Goal: Task Accomplishment & Management: Manage account settings

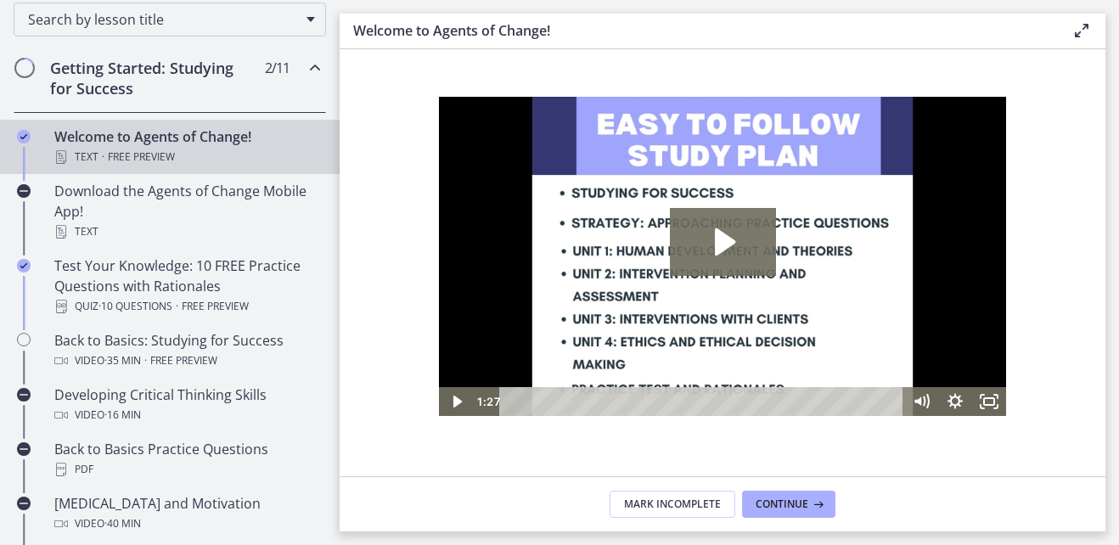
scroll to position [288, 0]
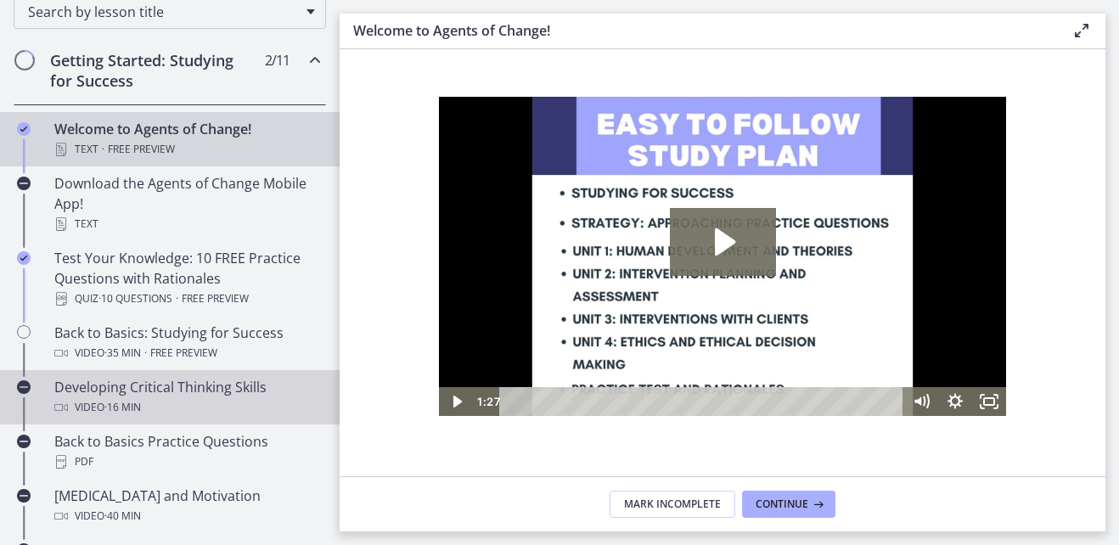
click at [188, 403] on div "Video · 16 min" at bounding box center [186, 407] width 265 height 20
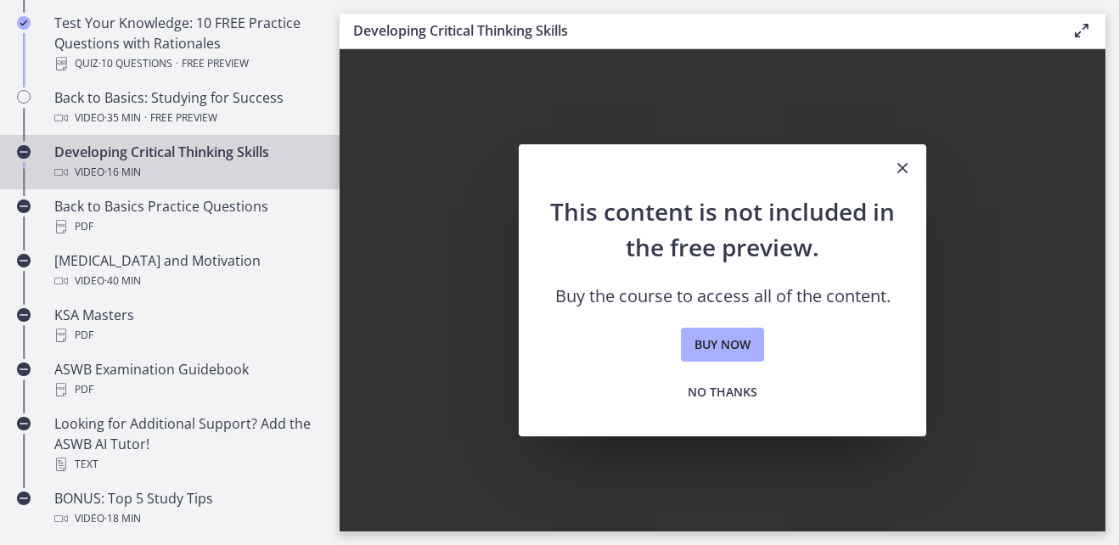
scroll to position [587, 0]
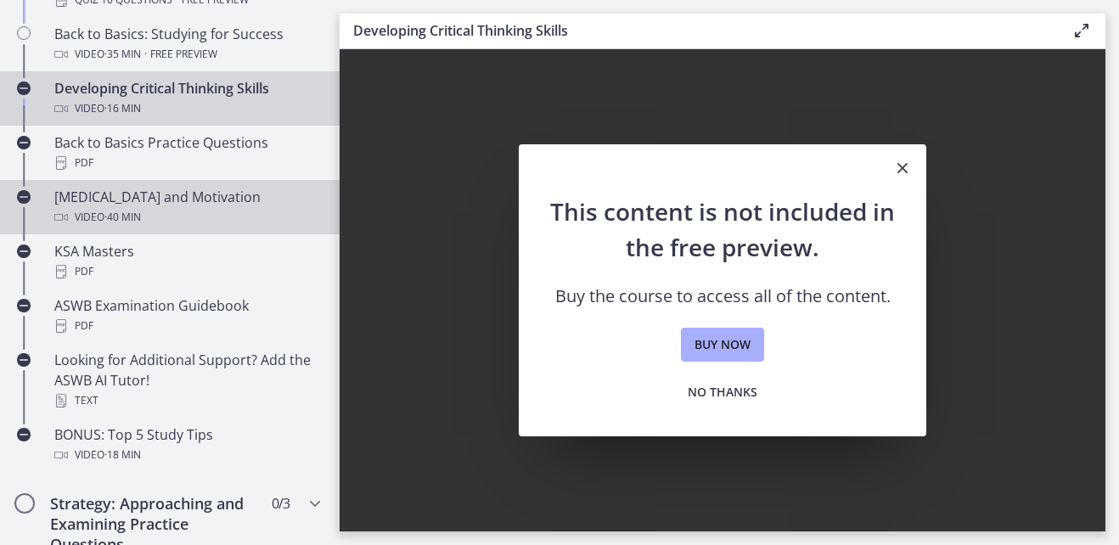
click at [168, 196] on div "Test Anxiety and Motivation Video · 40 min" at bounding box center [186, 207] width 265 height 41
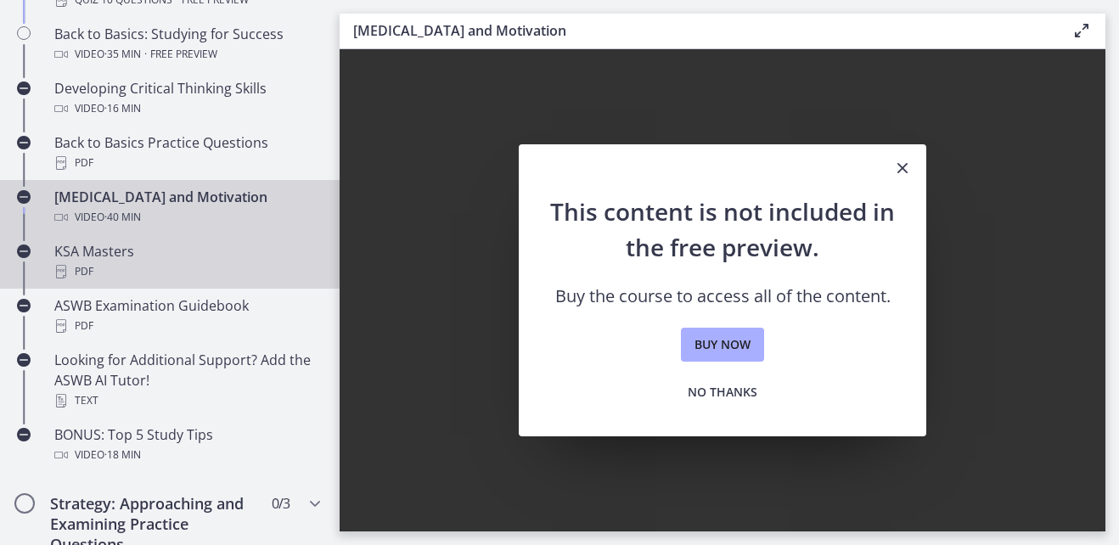
click at [91, 265] on div "PDF" at bounding box center [186, 271] width 265 height 20
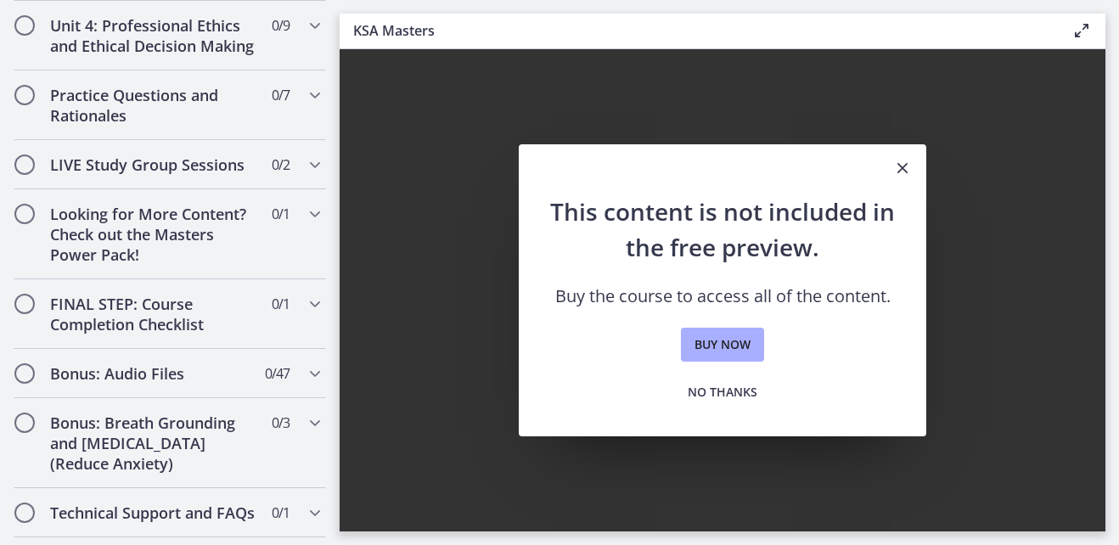
scroll to position [1547, 0]
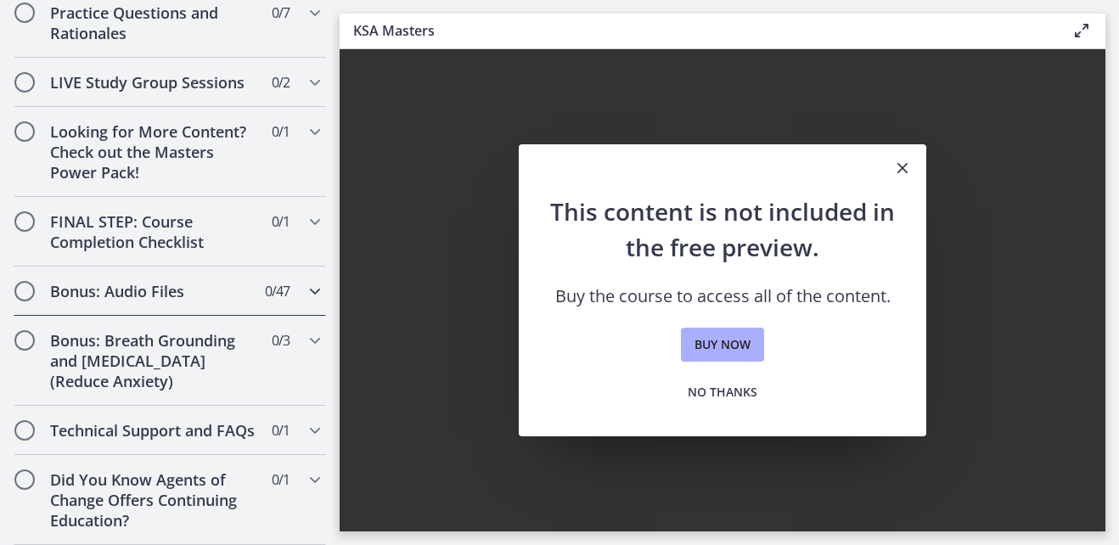
click at [160, 281] on h2 "Bonus: Audio Files" at bounding box center [153, 291] width 207 height 20
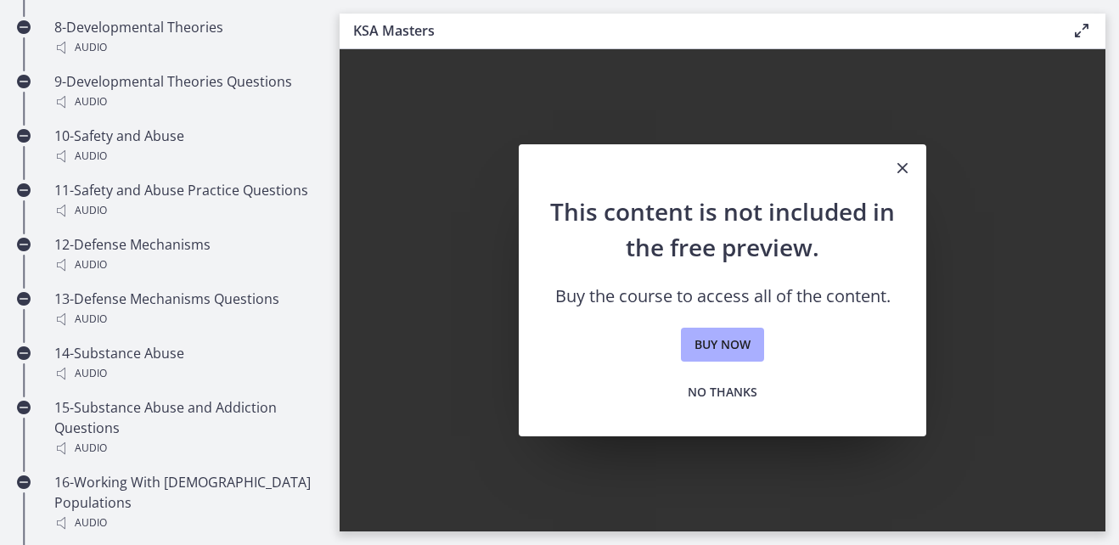
scroll to position [875, 0]
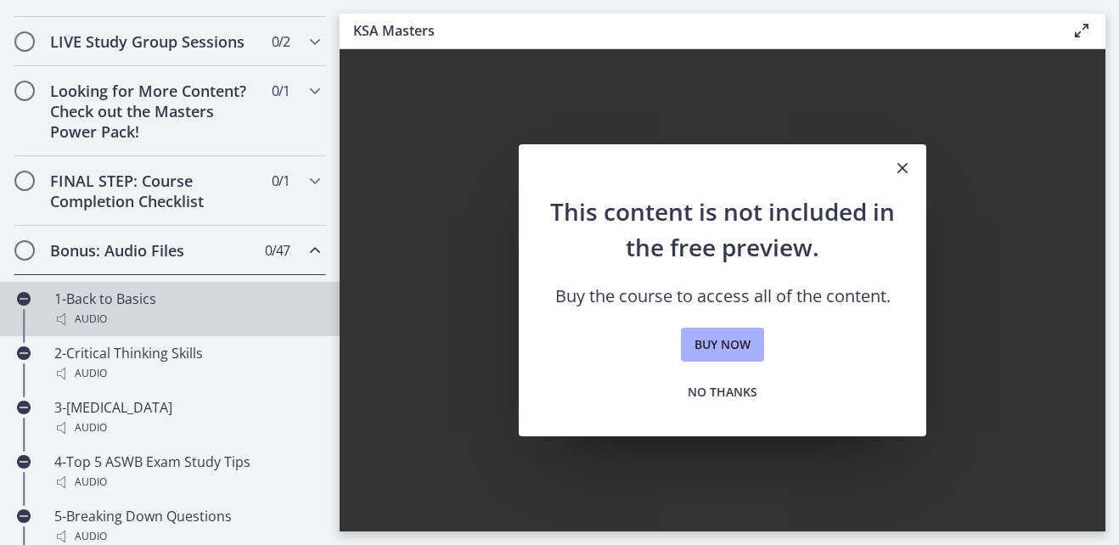
click at [105, 324] on div "1-Back to Basics Audio" at bounding box center [186, 309] width 265 height 41
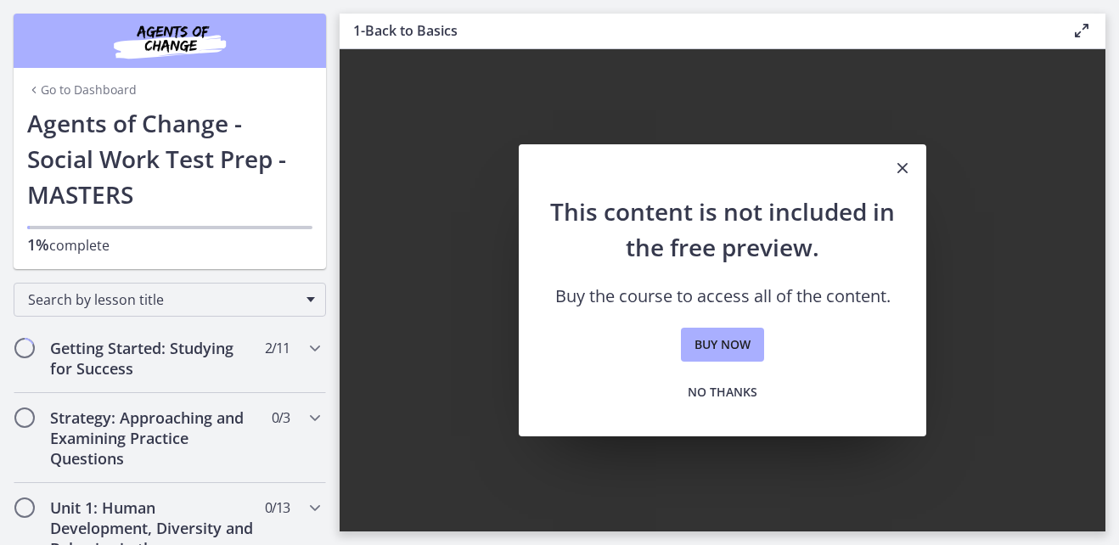
click at [94, 89] on link "Go to Dashboard" at bounding box center [82, 89] width 110 height 17
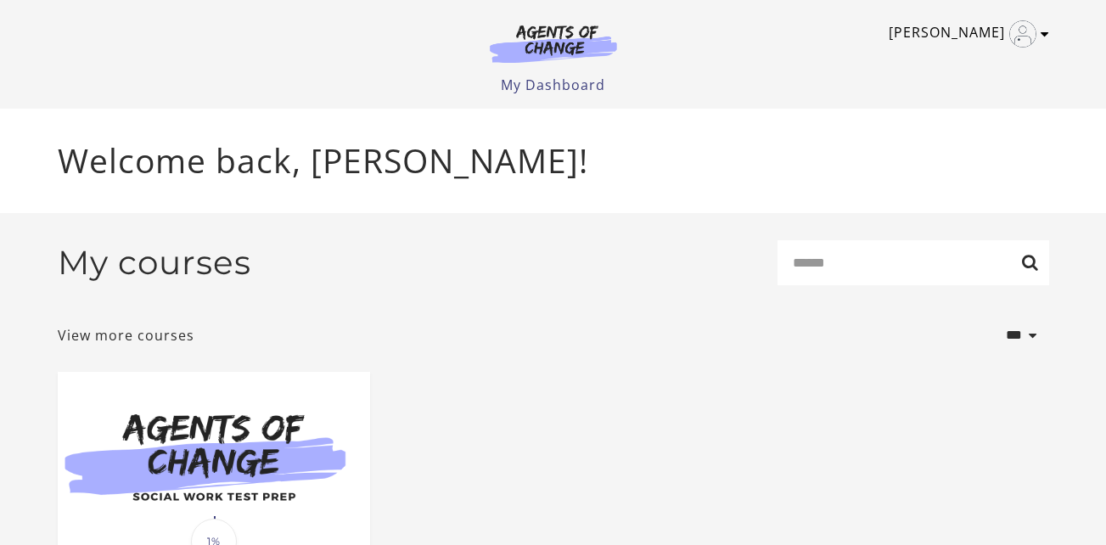
click at [1036, 29] on link "Angela W" at bounding box center [965, 33] width 152 height 27
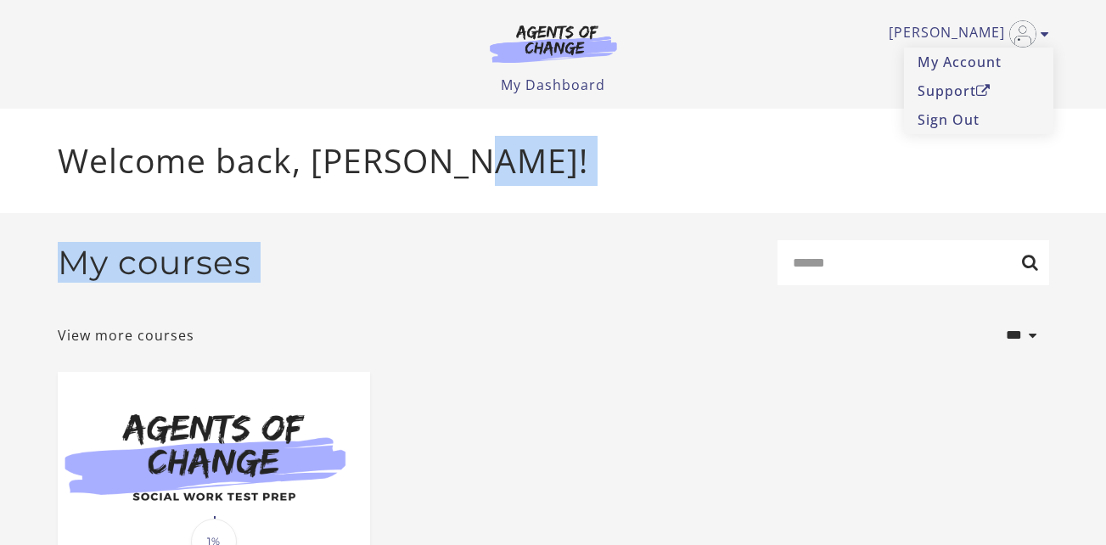
drag, startPoint x: 1104, startPoint y: 151, endPoint x: 1124, endPoint y: 239, distance: 90.4
click at [1105, 239] on html "Skip to main content Angela W My Account Support Sign Out Toggle menu Menu My D…" at bounding box center [553, 272] width 1106 height 545
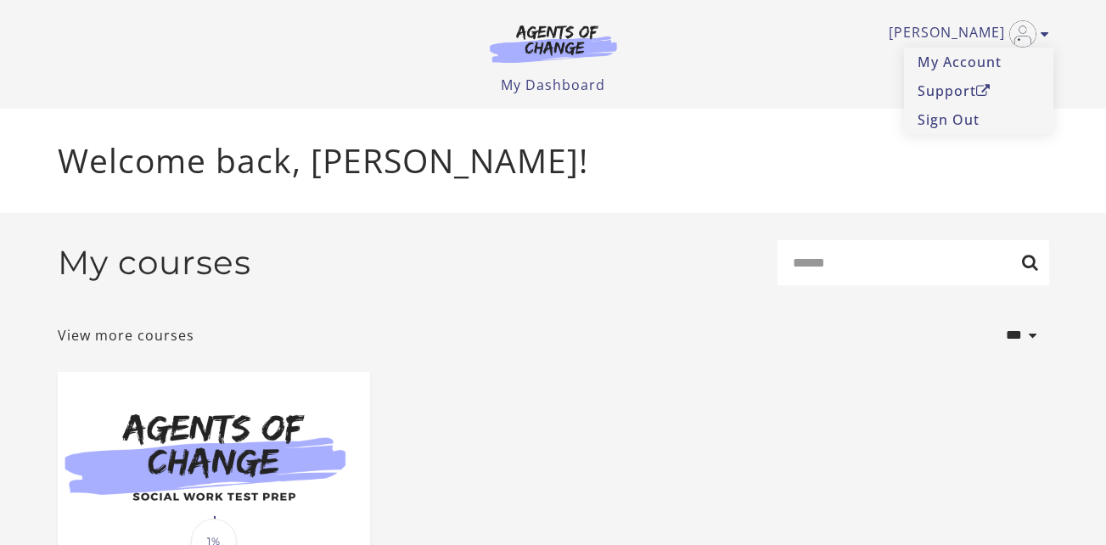
drag, startPoint x: 1124, startPoint y: 239, endPoint x: 1008, endPoint y: 232, distance: 116.5
click at [1008, 232] on div "**********" at bounding box center [553, 478] width 1019 height 531
click at [941, 67] on link "My Account" at bounding box center [978, 62] width 149 height 29
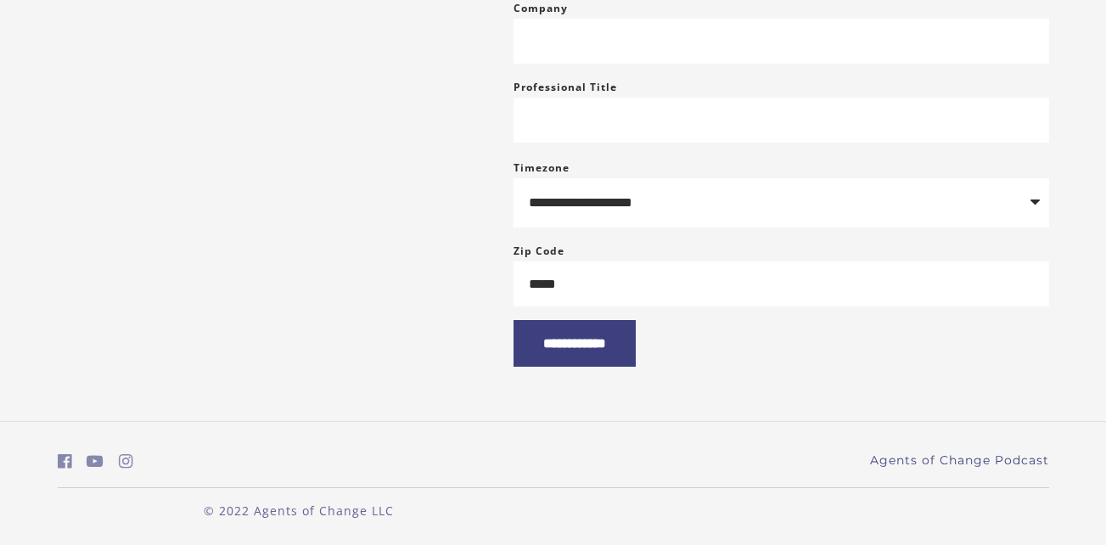
scroll to position [368, 0]
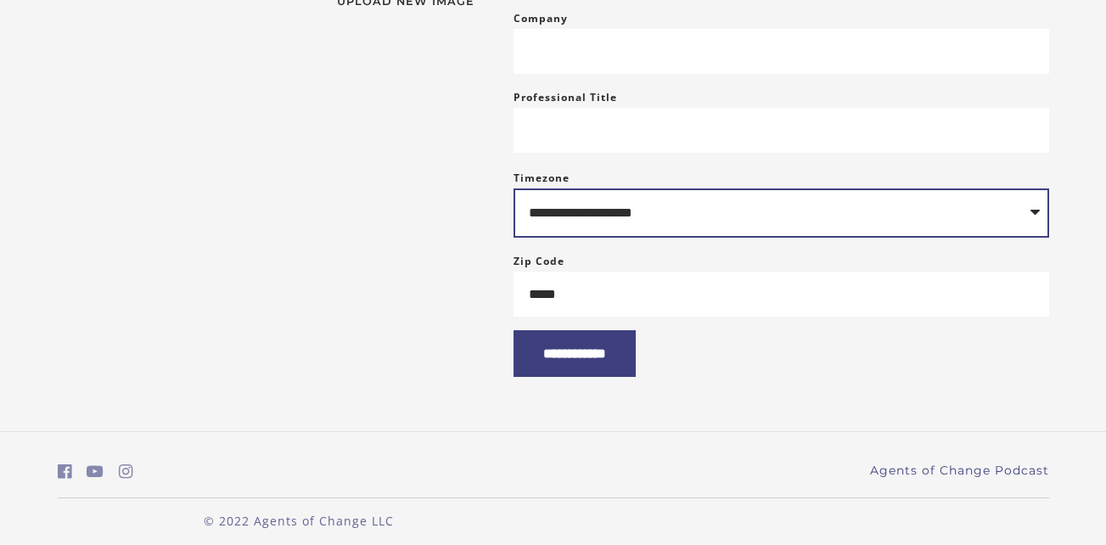
click at [1029, 233] on select "**********" at bounding box center [782, 212] width 536 height 49
select select "**********"
click at [514, 205] on select "**********" at bounding box center [782, 212] width 536 height 49
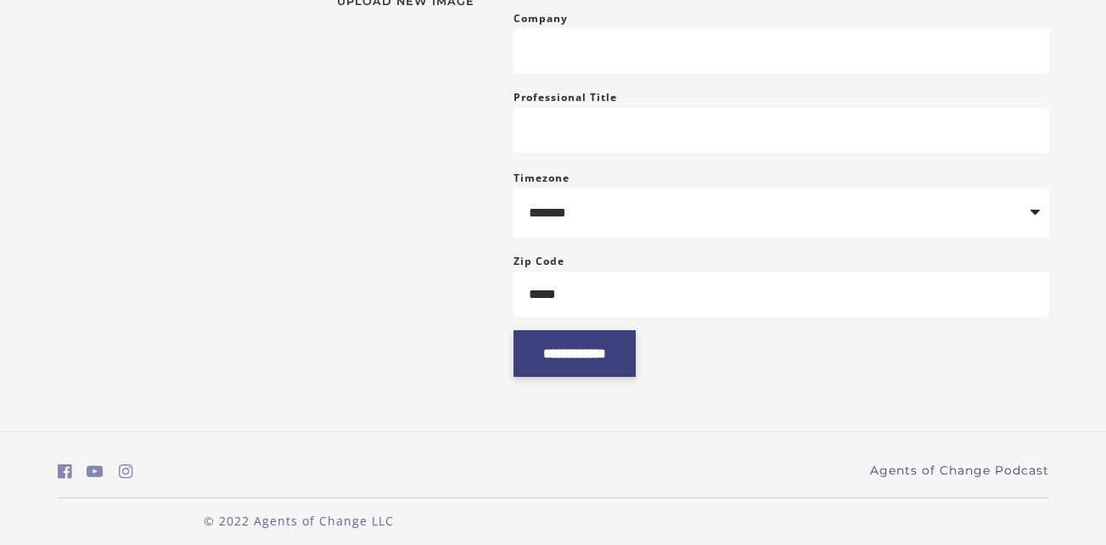
click at [630, 377] on input "**********" at bounding box center [575, 353] width 122 height 47
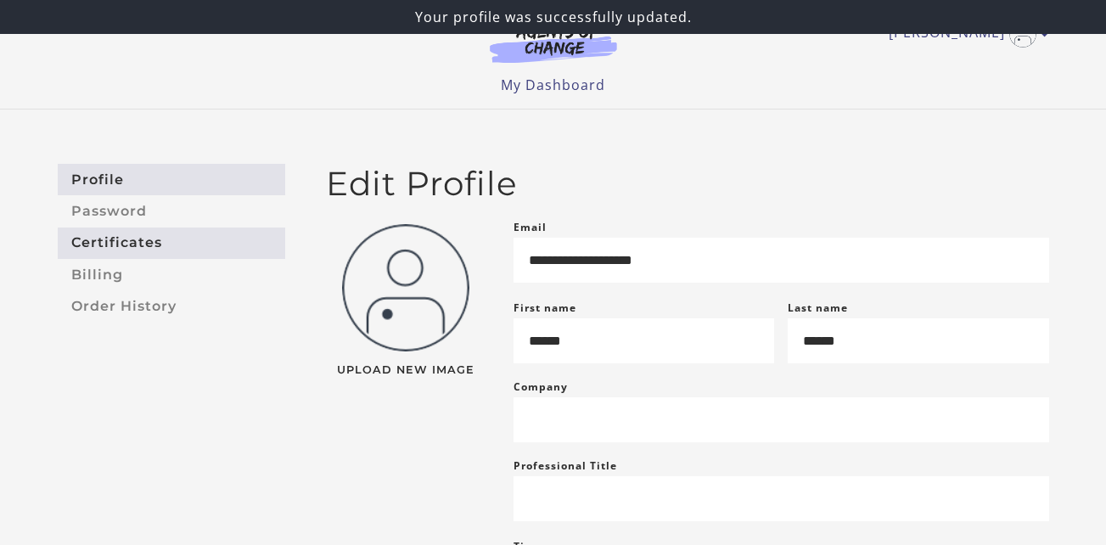
click at [122, 240] on link "Certificates" at bounding box center [171, 242] width 227 height 31
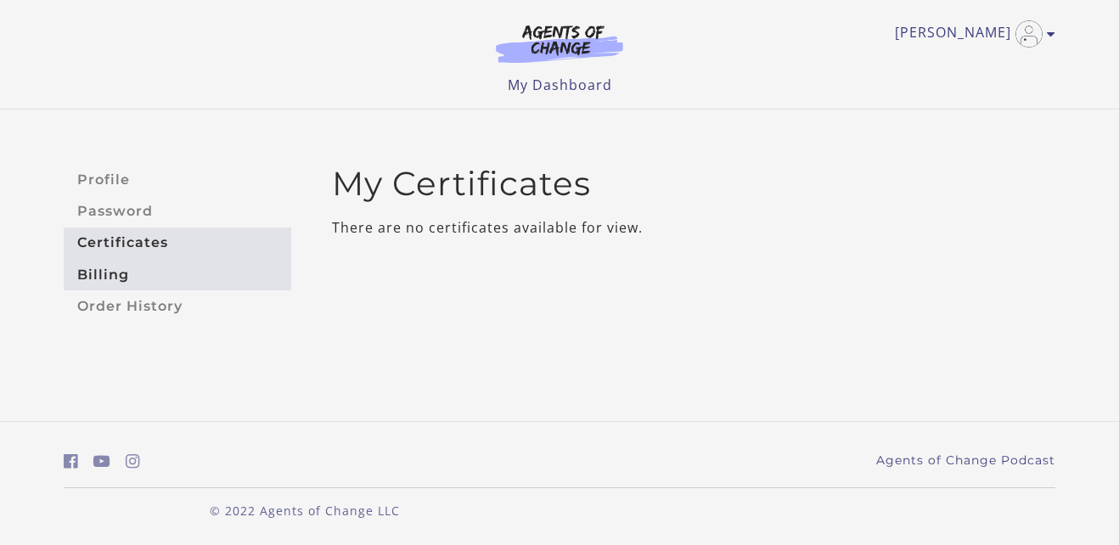
click at [104, 272] on link "Billing" at bounding box center [177, 274] width 227 height 31
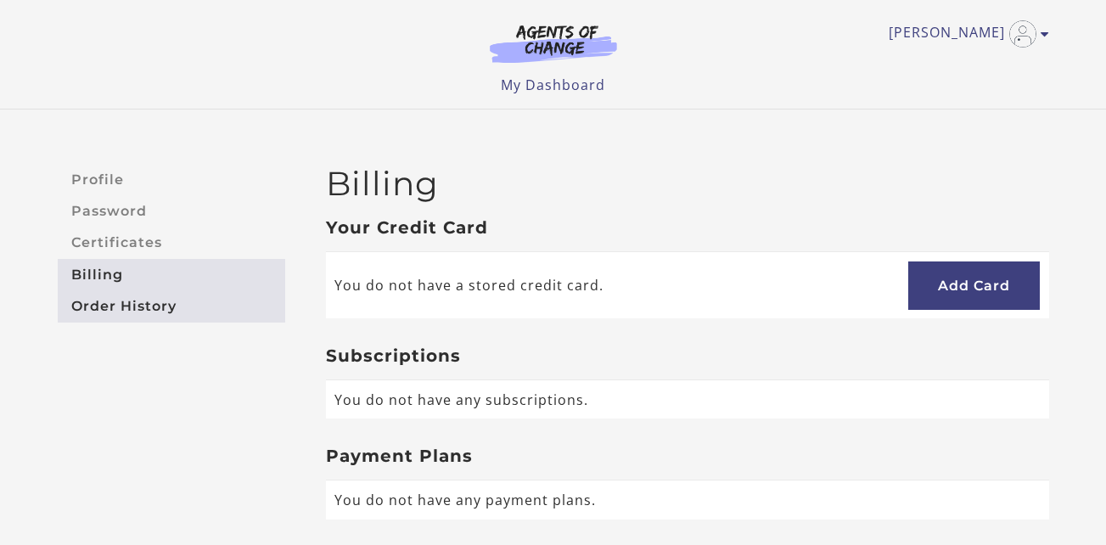
click at [157, 300] on link "Order History" at bounding box center [171, 305] width 227 height 31
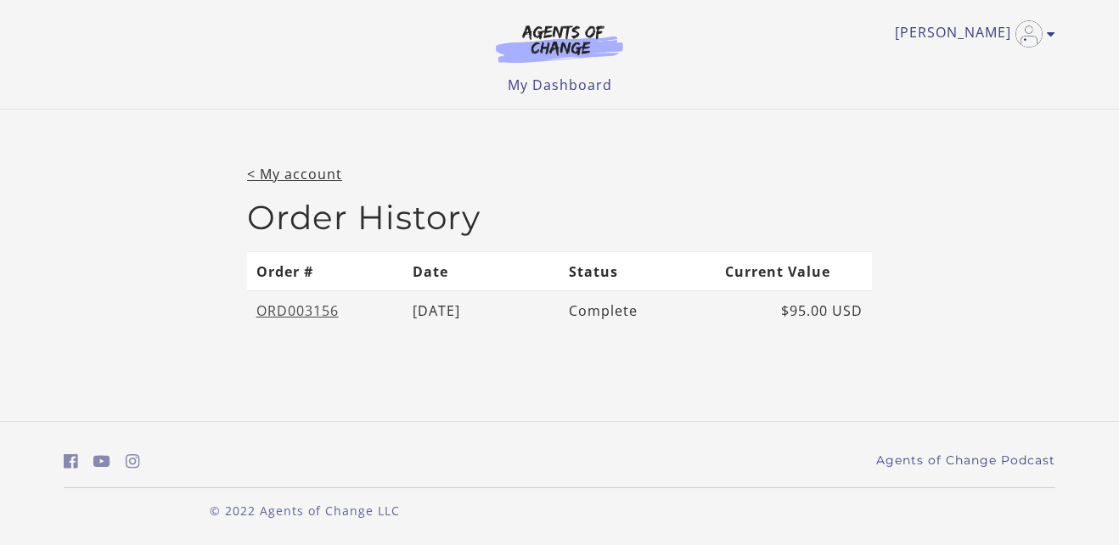
click at [317, 313] on link "ORD003156" at bounding box center [297, 310] width 82 height 19
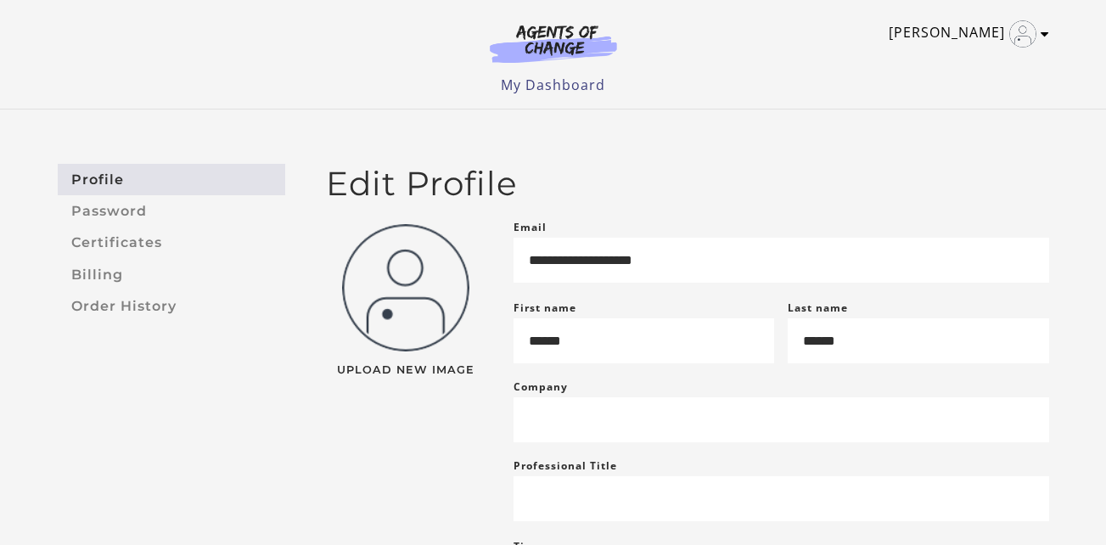
click at [1042, 37] on icon "Toggle menu" at bounding box center [1045, 34] width 8 height 14
click at [942, 122] on link "Sign Out" at bounding box center [978, 119] width 149 height 29
